Goal: Information Seeking & Learning: Understand process/instructions

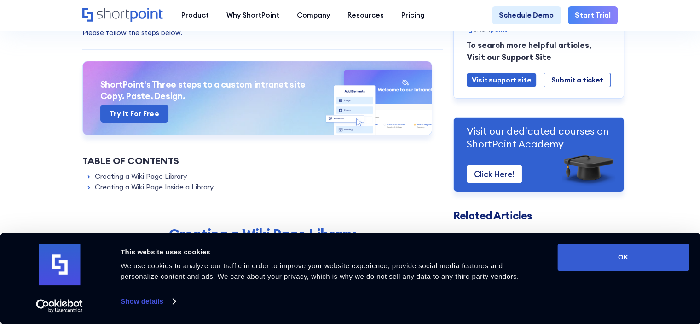
scroll to position [148, 0]
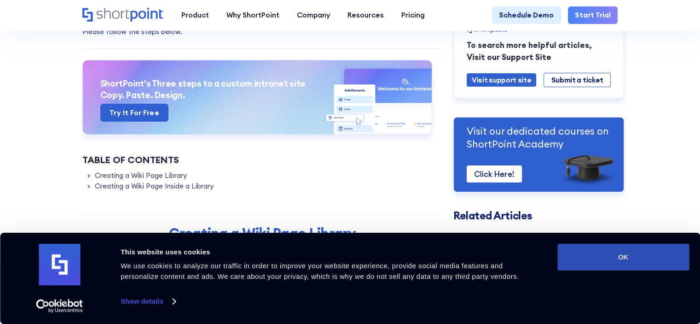
click at [634, 256] on button "OK" at bounding box center [624, 257] width 132 height 27
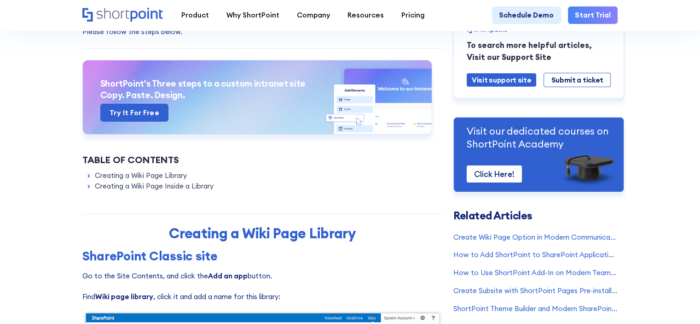
scroll to position [0, 0]
click at [172, 174] on link "Creating a Wiki Page Library" at bounding box center [141, 175] width 92 height 11
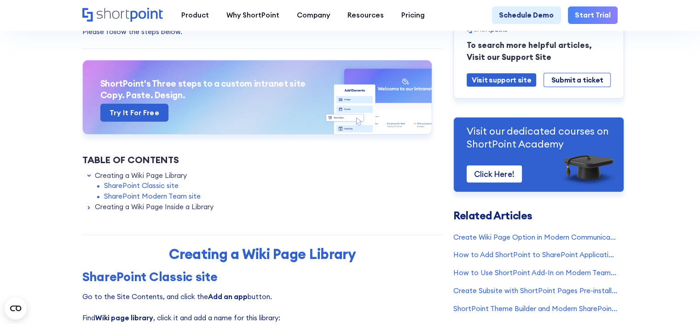
click at [172, 174] on link "Creating a Wiki Page Library" at bounding box center [141, 175] width 92 height 11
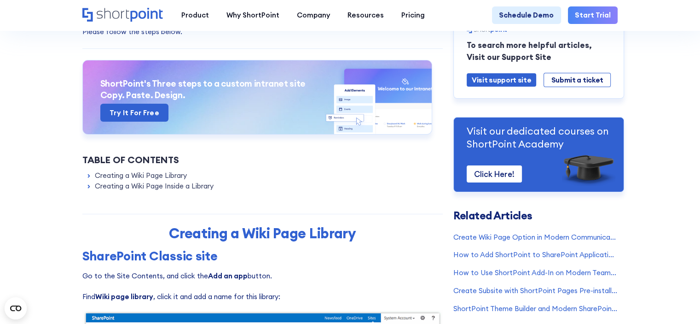
click at [179, 186] on link "Creating a Wiki Page Inside a Library" at bounding box center [154, 186] width 119 height 11
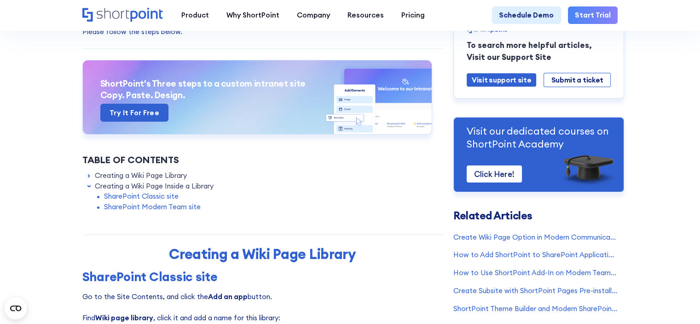
click at [166, 195] on link "SharePoint Classic site" at bounding box center [141, 196] width 75 height 11
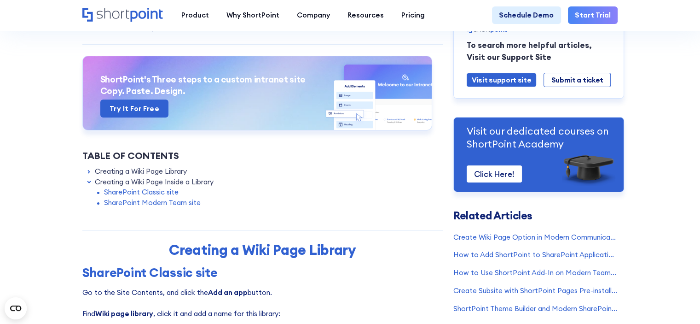
scroll to position [153, 0]
click at [163, 170] on link "Creating a Wiki Page Library" at bounding box center [141, 171] width 92 height 11
click at [195, 204] on link "Creating a Wiki Page Inside a Library" at bounding box center [154, 202] width 119 height 11
click at [163, 193] on link "SharePoint Classic site" at bounding box center [141, 191] width 75 height 11
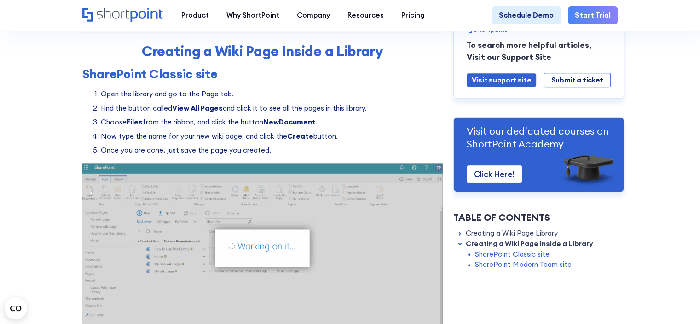
scroll to position [990, 0]
